Goal: Find contact information: Obtain details needed to contact an individual or organization

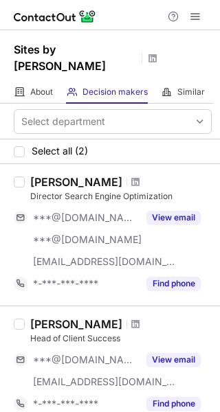
scroll to position [102, 0]
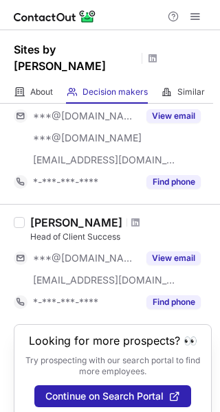
click at [114, 216] on div "Jocelyn Baer" at bounding box center [120, 223] width 181 height 14
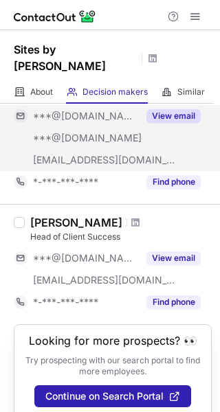
click at [114, 154] on span "***@sitesbysara.com" at bounding box center [104, 160] width 143 height 12
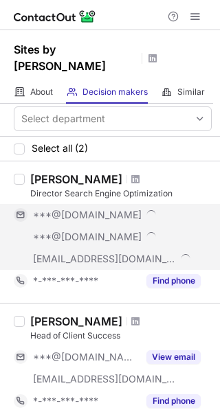
scroll to position [0, 0]
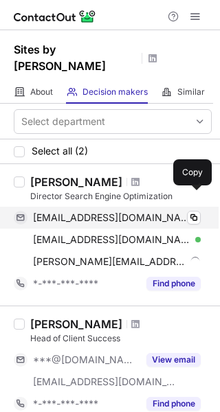
click at [189, 211] on div "sivaniceinteractive@gmail.com Verified Copy" at bounding box center [107, 218] width 187 height 22
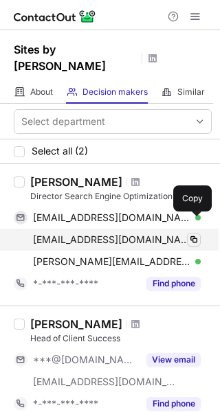
click at [189, 234] on span at bounding box center [193, 239] width 11 height 11
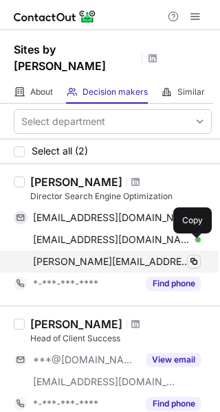
click at [190, 256] on span at bounding box center [193, 261] width 11 height 11
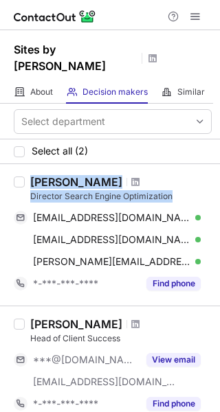
drag, startPoint x: 173, startPoint y: 179, endPoint x: 30, endPoint y: 165, distance: 144.2
click at [30, 175] on div "Siva Prasad Director Search Engine Optimization sivaniceinteractive@gmail.com V…" at bounding box center [118, 234] width 187 height 119
copy div "Siva Prasad Director Search Engine Optimization"
click at [131, 176] on span at bounding box center [135, 181] width 8 height 11
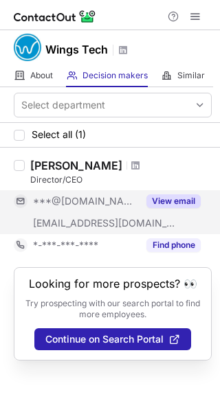
click at [122, 211] on div "***@[DOMAIN_NAME]" at bounding box center [76, 201] width 124 height 22
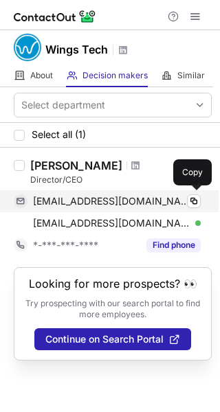
click at [178, 201] on div "ashokb65@gmail.com Verified" at bounding box center [117, 201] width 168 height 12
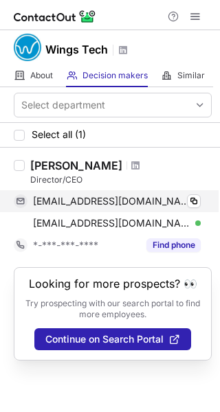
click at [178, 201] on div "ashokb65@gmail.com Verified" at bounding box center [117, 201] width 168 height 12
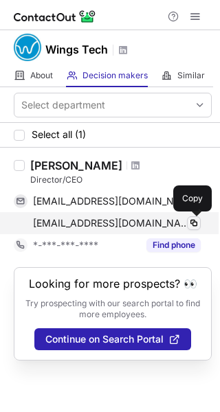
click at [192, 224] on span at bounding box center [193, 223] width 11 height 11
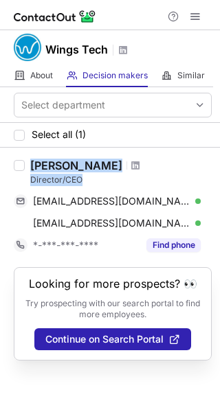
drag, startPoint x: 95, startPoint y: 179, endPoint x: 29, endPoint y: 165, distance: 68.0
click at [29, 165] on div "Ashok Bhatt Director/CEO ashokb65@gmail.com Verified Copy ashok.bhatt@wingstech…" at bounding box center [118, 207] width 187 height 97
copy div "Ashok Bhatt Director/CEO"
click at [131, 166] on span at bounding box center [135, 165] width 8 height 11
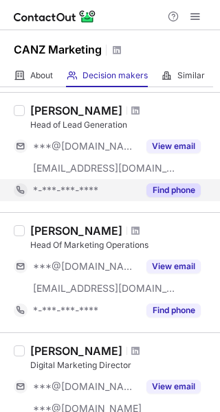
scroll to position [61, 0]
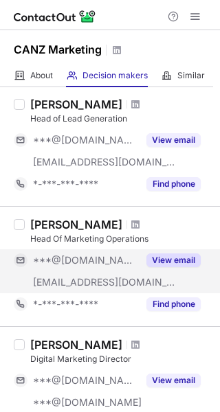
click at [93, 265] on span "***@[DOMAIN_NAME]" at bounding box center [85, 260] width 105 height 12
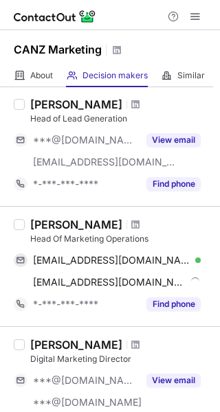
click at [181, 249] on div "[PERSON_NAME] Head Of Marketing Operations [EMAIL_ADDRESS][DOMAIN_NAME] Verifie…" at bounding box center [118, 266] width 187 height 97
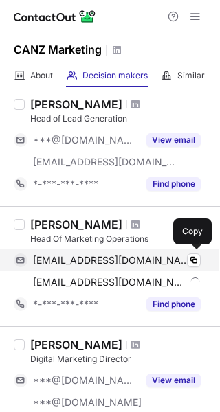
click at [186, 253] on div "abbybruke69@gmail.com Verified Copy" at bounding box center [107, 260] width 187 height 22
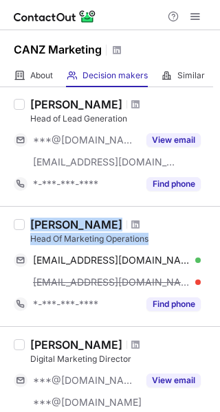
drag, startPoint x: 161, startPoint y: 236, endPoint x: 27, endPoint y: 224, distance: 134.4
click at [27, 224] on div "Abby Bruke Head Of Marketing Operations abbybruke69@gmail.com Verified Copy abb…" at bounding box center [118, 266] width 187 height 97
copy div "Abby Bruke Head Of Marketing Operations"
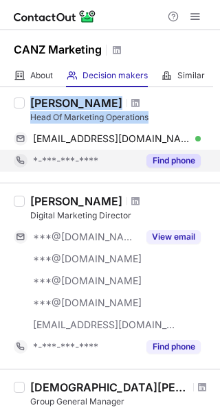
scroll to position [183, 0]
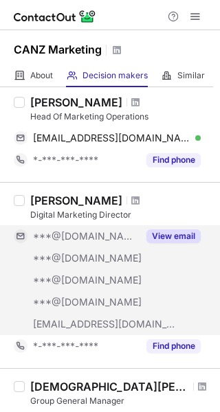
click at [89, 259] on span "***@[DOMAIN_NAME]" at bounding box center [87, 258] width 108 height 12
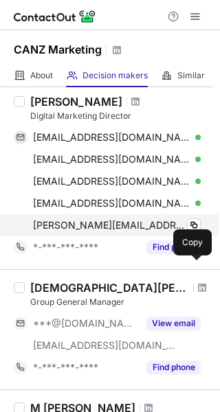
scroll to position [283, 0]
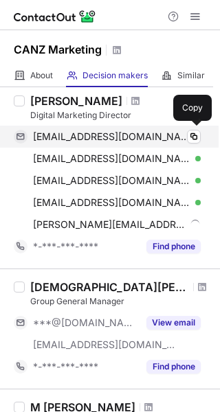
click at [180, 139] on div "melissafleming67@gmail.com Verified" at bounding box center [117, 136] width 168 height 12
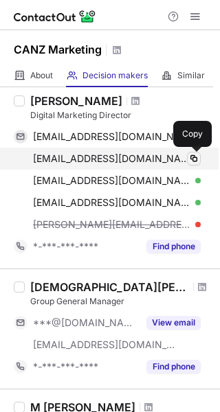
click at [190, 159] on span at bounding box center [193, 158] width 11 height 11
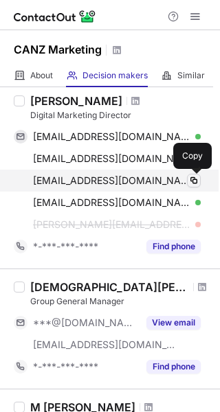
click at [192, 180] on span at bounding box center [193, 180] width 11 height 11
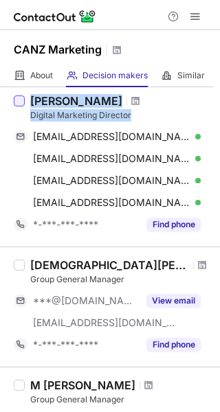
drag, startPoint x: 137, startPoint y: 118, endPoint x: 22, endPoint y: 102, distance: 116.4
click at [22, 102] on div "Melissa Fleming Digital Marketing Director melissafleming67@gmail.com Verified …" at bounding box center [110, 164] width 220 height 164
copy div "Melissa Fleming Digital Marketing Director"
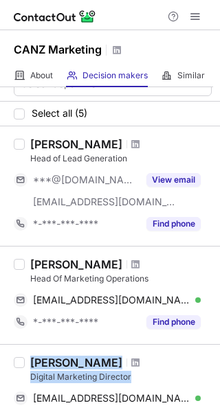
scroll to position [8, 0]
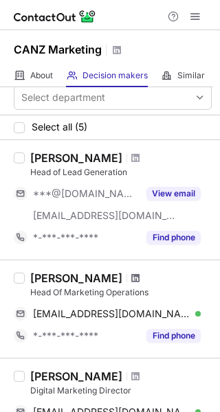
click at [131, 273] on span at bounding box center [135, 278] width 8 height 11
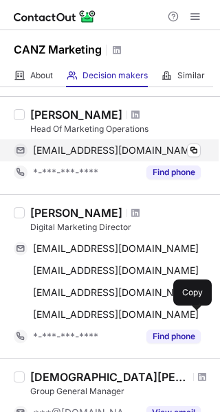
scroll to position [174, 0]
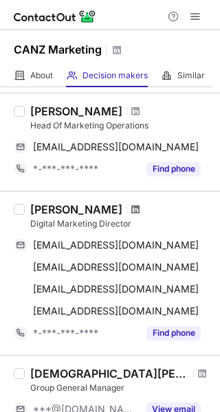
click at [131, 212] on span at bounding box center [135, 209] width 8 height 11
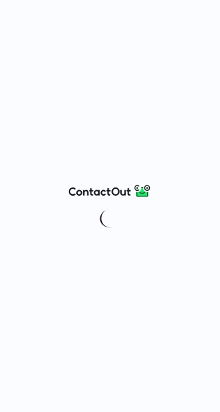
click at [99, 189] on img at bounding box center [110, 191] width 82 height 16
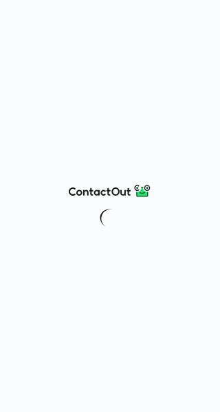
click at [99, 189] on img at bounding box center [110, 191] width 82 height 16
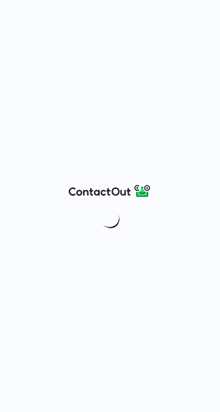
click at [99, 189] on img at bounding box center [110, 191] width 82 height 16
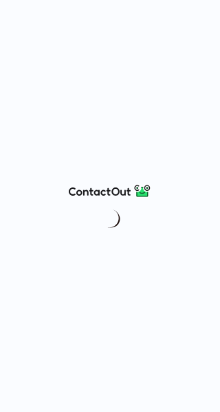
click at [99, 189] on img at bounding box center [110, 191] width 82 height 16
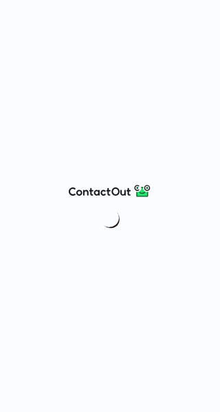
click at [99, 189] on img at bounding box center [110, 191] width 82 height 16
click at [99, 190] on img at bounding box center [110, 191] width 82 height 16
click at [100, 189] on img at bounding box center [110, 191] width 82 height 16
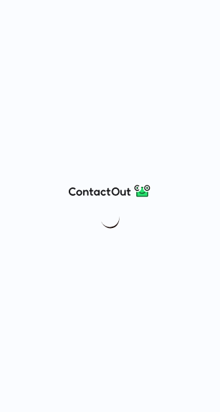
click at [100, 189] on img at bounding box center [110, 191] width 82 height 16
click at [101, 189] on img at bounding box center [110, 191] width 82 height 16
click at [92, 205] on div at bounding box center [110, 206] width 220 height 412
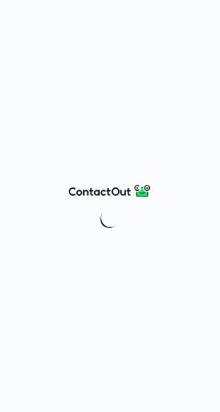
drag, startPoint x: 92, startPoint y: 205, endPoint x: 61, endPoint y: 207, distance: 30.9
click at [61, 207] on div at bounding box center [110, 206] width 220 height 412
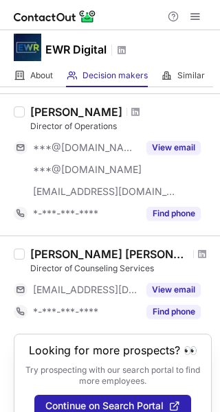
scroll to position [71, 0]
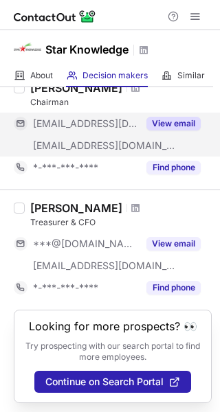
scroll to position [80, 0]
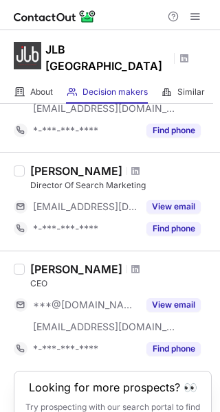
scroll to position [143, 0]
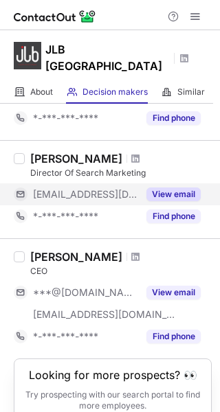
click at [97, 188] on div "[EMAIL_ADDRESS][DOMAIN_NAME]" at bounding box center [85, 194] width 105 height 12
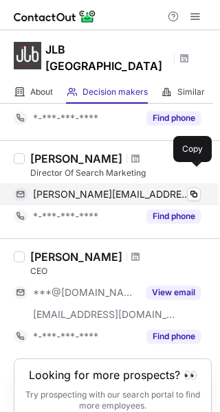
click at [180, 188] on div "[PERSON_NAME][EMAIL_ADDRESS][PERSON_NAME][DOMAIN_NAME] Verified" at bounding box center [117, 194] width 168 height 12
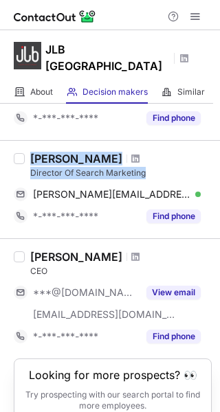
drag, startPoint x: 104, startPoint y: 147, endPoint x: 33, endPoint y: 130, distance: 73.3
click at [33, 140] on div "[PERSON_NAME] Director Of Search Marketing [PERSON_NAME][EMAIL_ADDRESS][PERSON_…" at bounding box center [110, 189] width 220 height 98
drag, startPoint x: 26, startPoint y: 129, endPoint x: 144, endPoint y: 152, distance: 120.2
click at [144, 152] on div "[PERSON_NAME] Director Of Search Marketing [PERSON_NAME][EMAIL_ADDRESS][PERSON_…" at bounding box center [110, 189] width 220 height 98
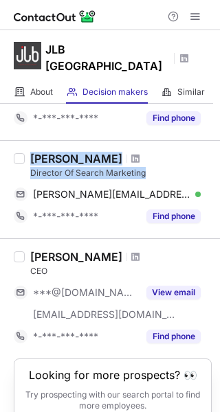
copy div "[PERSON_NAME] Director Of Search Marketing"
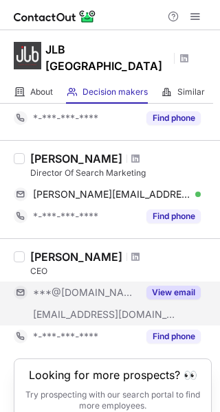
click at [129, 286] on div "***@[DOMAIN_NAME]" at bounding box center [85, 292] width 105 height 12
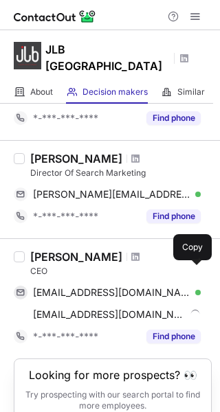
click at [183, 286] on div "[EMAIL_ADDRESS][DOMAIN_NAME] Verified" at bounding box center [117, 292] width 168 height 12
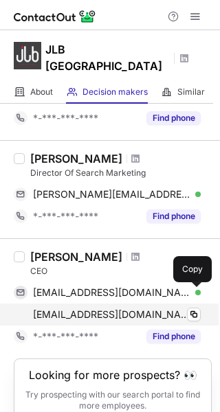
click at [182, 308] on div "[EMAIL_ADDRESS][DOMAIN_NAME] Verified" at bounding box center [117, 314] width 168 height 12
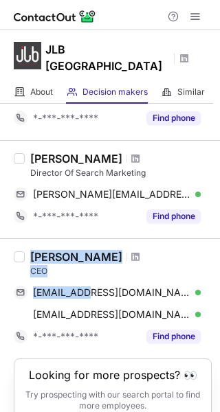
drag, startPoint x: 49, startPoint y: 258, endPoint x: 14, endPoint y: 233, distance: 42.3
click at [14, 238] on div "[PERSON_NAME] CEO [EMAIL_ADDRESS][DOMAIN_NAME] Verified Copy [EMAIL_ADDRESS][DO…" at bounding box center [110, 298] width 220 height 120
click at [64, 265] on div "CEO" at bounding box center [120, 271] width 181 height 12
drag, startPoint x: 61, startPoint y: 255, endPoint x: 29, endPoint y: 235, distance: 37.6
click at [29, 250] on div "Mark Rand CEO markr1645@gmail.com Verified Copy mark@jlbusa.com Verified Copy *…" at bounding box center [118, 298] width 187 height 97
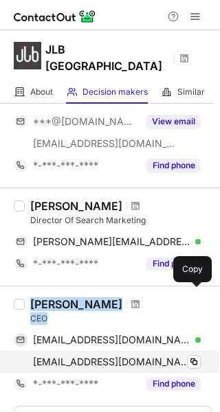
scroll to position [74, 0]
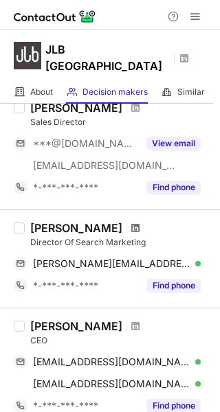
click at [131, 222] on span at bounding box center [135, 227] width 8 height 11
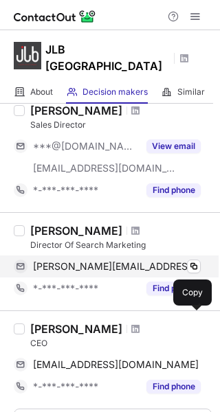
scroll to position [156, 0]
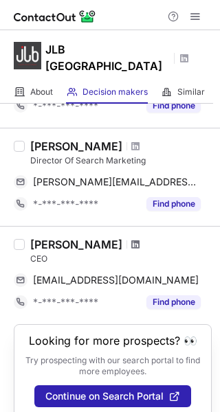
click at [131, 239] on span at bounding box center [135, 244] width 8 height 11
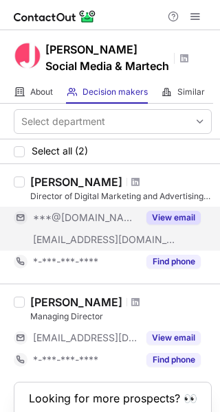
click at [76, 237] on span "[EMAIL_ADDRESS][DOMAIN_NAME]" at bounding box center [104, 239] width 143 height 12
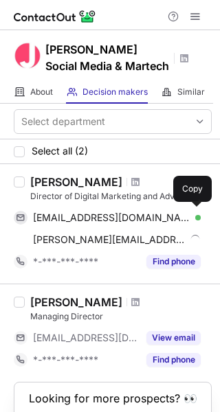
click at [181, 221] on div "melissahcrane@gmail.com Verified" at bounding box center [117, 217] width 168 height 12
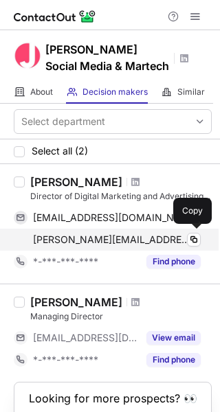
click at [164, 232] on div "melissa@jsmmtech.com Verified Copy" at bounding box center [107, 240] width 187 height 22
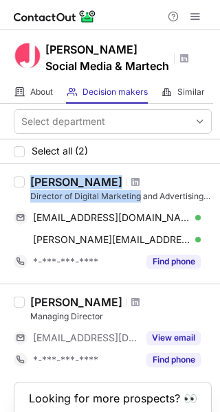
drag, startPoint x: 140, startPoint y: 195, endPoint x: 18, endPoint y: 187, distance: 122.4
click at [18, 187] on div "Melissa Hwang Director of Digital Marketing and Advertising - Fractional meliss…" at bounding box center [110, 223] width 220 height 119
copy div "Melissa Hwang Director of Digital Marketing"
click at [131, 181] on span at bounding box center [135, 181] width 8 height 11
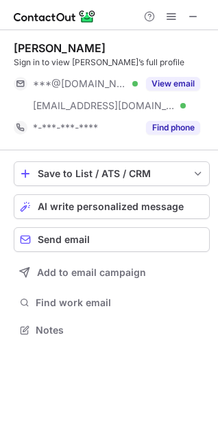
scroll to position [321, 218]
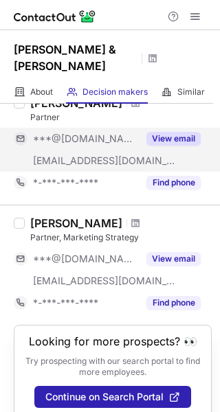
scroll to position [80, 0]
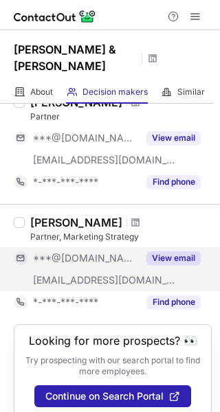
click at [94, 252] on span "***@gmail.com" at bounding box center [85, 258] width 105 height 12
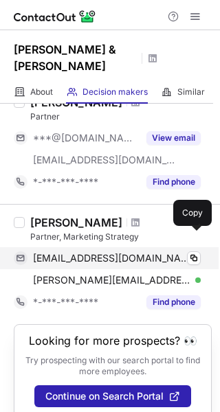
click at [178, 247] on div "toddboak@gmail.com Verified Copy" at bounding box center [107, 258] width 187 height 22
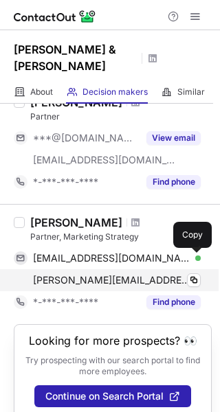
click at [173, 274] on div "todd@harrisandward.com Verified" at bounding box center [117, 280] width 168 height 12
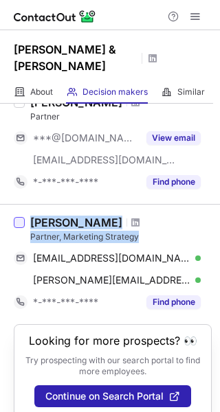
drag, startPoint x: 143, startPoint y: 214, endPoint x: 18, endPoint y: 201, distance: 126.2
click at [18, 204] on div "Todd Boak Partner, Marketing Strategy toddboak@gmail.com Verified Copy todd@har…" at bounding box center [110, 264] width 220 height 120
copy div "Todd Boak Partner, Marketing Strategy"
click at [131, 217] on span at bounding box center [135, 222] width 8 height 11
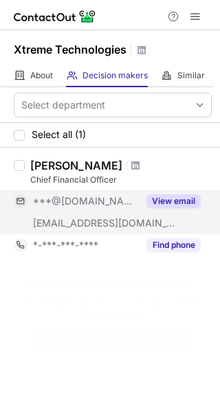
click at [103, 198] on span "***@[DOMAIN_NAME]" at bounding box center [85, 201] width 105 height 12
